Goal: Task Accomplishment & Management: Use online tool/utility

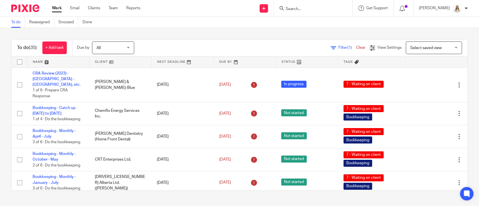
click at [316, 8] on input "Search" at bounding box center [310, 9] width 51 height 5
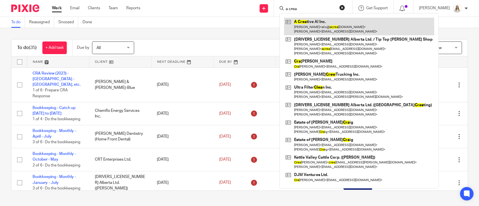
type input "a crea"
click at [324, 32] on link at bounding box center [359, 26] width 150 height 17
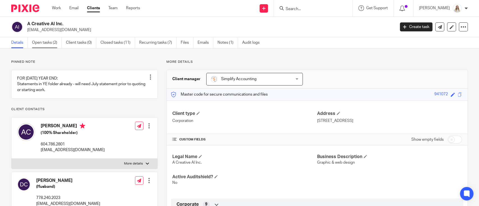
click at [48, 40] on link "Open tasks (2)" at bounding box center [47, 42] width 30 height 11
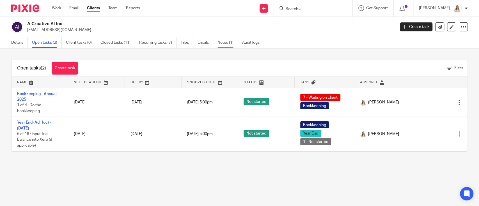
click at [228, 44] on link "Notes (1)" at bounding box center [228, 42] width 21 height 11
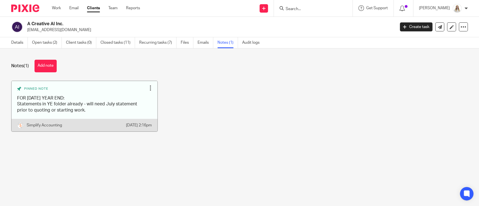
click at [147, 91] on div "Unpin note Edit note Delete note" at bounding box center [150, 88] width 8 height 8
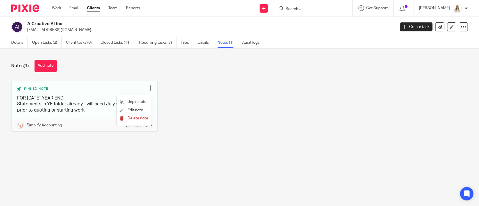
click at [128, 117] on span "Delete note" at bounding box center [137, 119] width 21 height 4
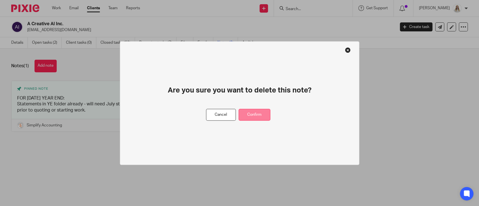
click at [249, 112] on button "Confirm" at bounding box center [255, 115] width 32 height 12
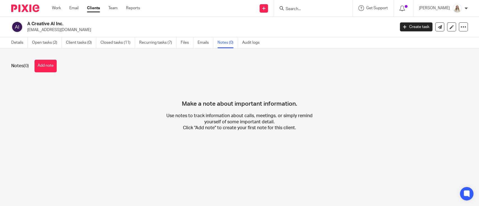
click at [162, 25] on h2 "A Creative Al Inc." at bounding box center [172, 24] width 291 height 6
click at [45, 45] on link "Open tasks (2)" at bounding box center [47, 42] width 30 height 11
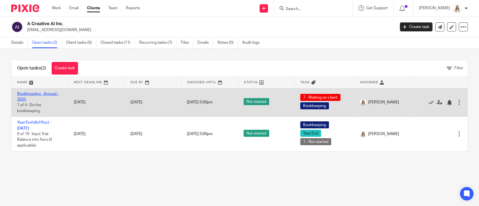
click at [42, 92] on link "Bookkeeping - Annual - 2025" at bounding box center [38, 97] width 42 height 10
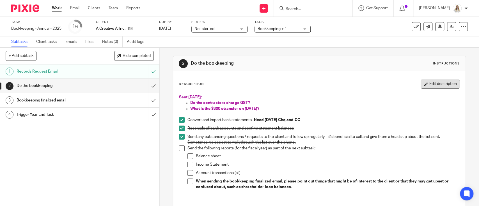
click at [439, 82] on button "Edit description" at bounding box center [440, 84] width 39 height 9
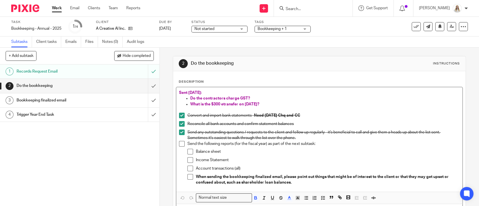
drag, startPoint x: 261, startPoint y: 102, endPoint x: 159, endPoint y: 90, distance: 103.5
click at [160, 90] on div "2 Do the bookkeeping Instructions Description Sent [DATE]: Do the contractors c…" at bounding box center [320, 127] width 320 height 159
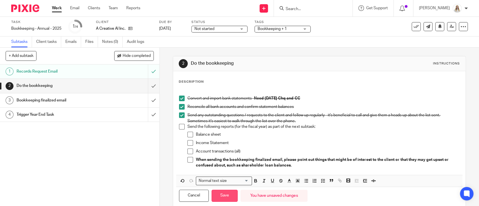
click at [223, 199] on button "Save" at bounding box center [225, 196] width 26 height 12
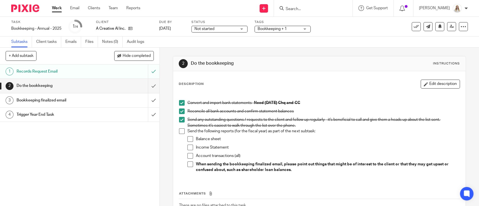
click at [429, 79] on div "Description Edit description Convert and import bank statements - Need [DATE] C…" at bounding box center [319, 155] width 292 height 168
click at [428, 84] on button "Edit description" at bounding box center [440, 84] width 39 height 9
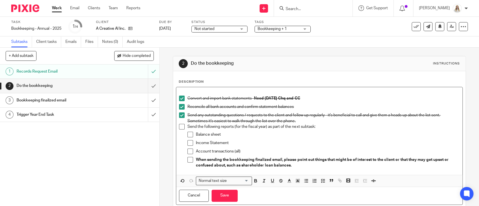
click at [322, 128] on p "Send the following reports (for the fiscal year) as part of the next subtask:" at bounding box center [324, 127] width 272 height 6
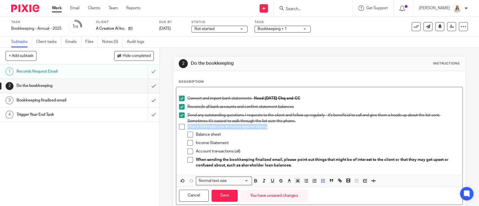
drag, startPoint x: 270, startPoint y: 125, endPoint x: 186, endPoint y: 126, distance: 84.8
click at [188, 126] on p "Check CRA balances and pmts against bkping" at bounding box center [324, 127] width 272 height 6
click at [253, 182] on icon "button" at bounding box center [255, 181] width 5 height 5
click at [218, 196] on button "Save" at bounding box center [225, 196] width 26 height 12
